Goal: Check status: Check status

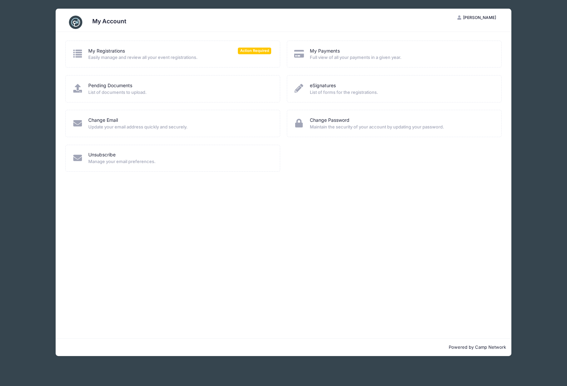
click at [99, 55] on span "Easily manage and review all your event registrations." at bounding box center [179, 57] width 183 height 7
click at [97, 50] on link "My Registrations" at bounding box center [106, 51] width 37 height 7
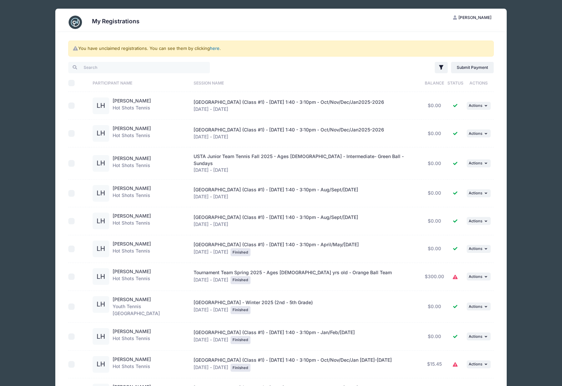
click at [216, 48] on link "here" at bounding box center [215, 48] width 10 height 5
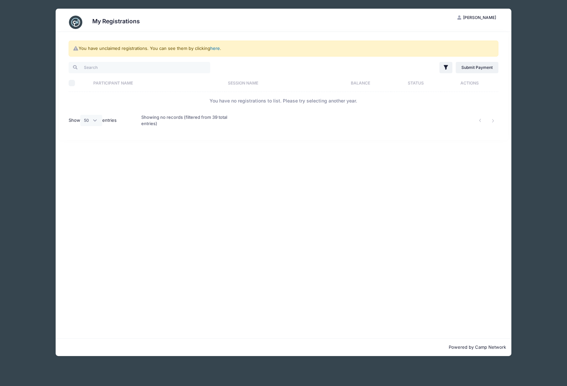
click at [216, 48] on link "here" at bounding box center [215, 48] width 10 height 5
click at [217, 49] on link "here" at bounding box center [215, 48] width 10 height 5
click at [148, 67] on input "search" at bounding box center [140, 67] width 142 height 11
click at [91, 119] on select "All 10 25 50" at bounding box center [91, 120] width 22 height 11
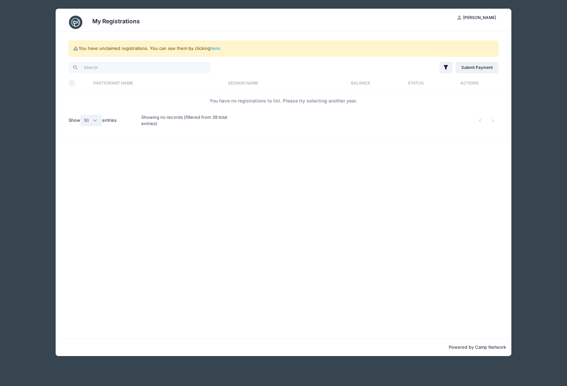
select select "-1"
click at [81, 115] on select "All 10 25 50" at bounding box center [91, 120] width 22 height 11
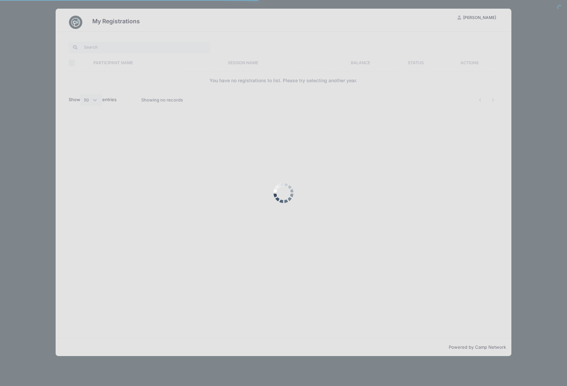
select select "50"
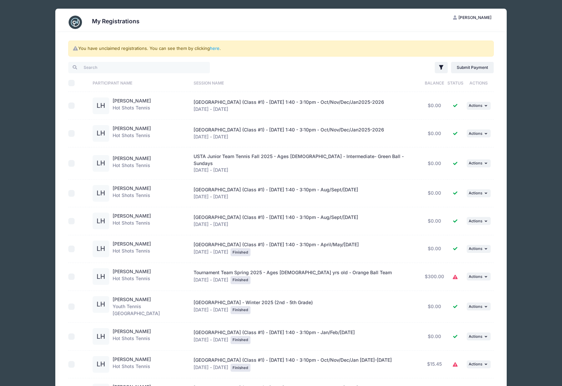
click at [233, 161] on div "USTA Junior Team Tennis Fall 2025 - Ages 10-12 - Intermediate- Green Ball - Sun…" at bounding box center [306, 163] width 225 height 21
click at [232, 160] on span "USTA Junior Team Tennis Fall 2025 - Ages 10-12 - Intermediate- Green Ball - Sun…" at bounding box center [299, 160] width 210 height 13
